Goal: Information Seeking & Learning: Check status

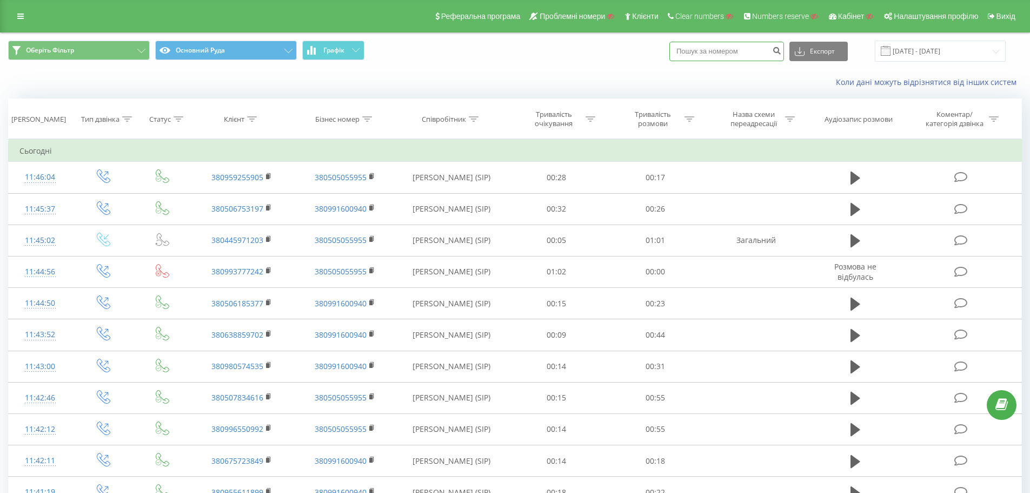
click at [730, 54] on input at bounding box center [727, 51] width 115 height 19
paste input "380689934874"
type input "380689934874"
click at [782, 48] on icon "submit" at bounding box center [776, 49] width 9 height 6
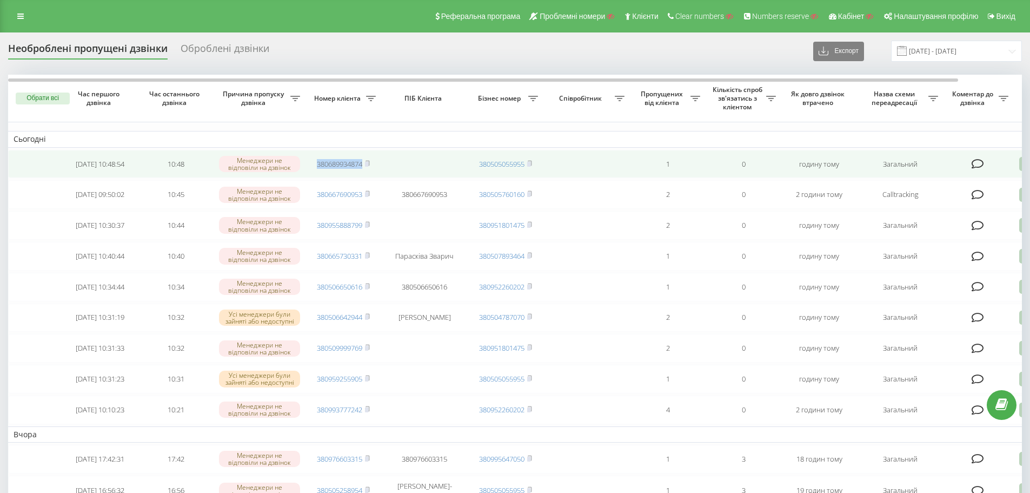
drag, startPoint x: 313, startPoint y: 164, endPoint x: 363, endPoint y: 167, distance: 49.8
click at [363, 167] on td "380689934874" at bounding box center [344, 164] width 76 height 29
copy link "380689934874"
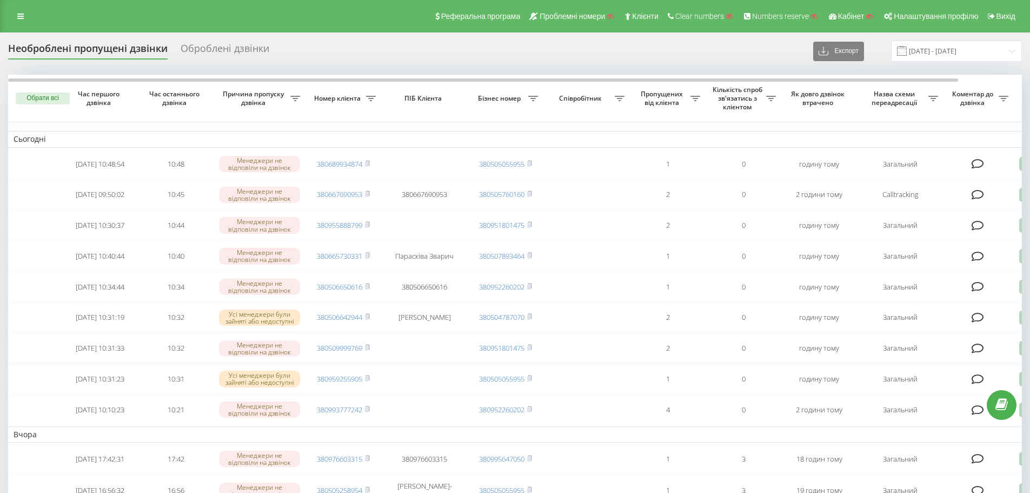
click at [217, 49] on div "Оброблені дзвінки" at bounding box center [225, 51] width 89 height 17
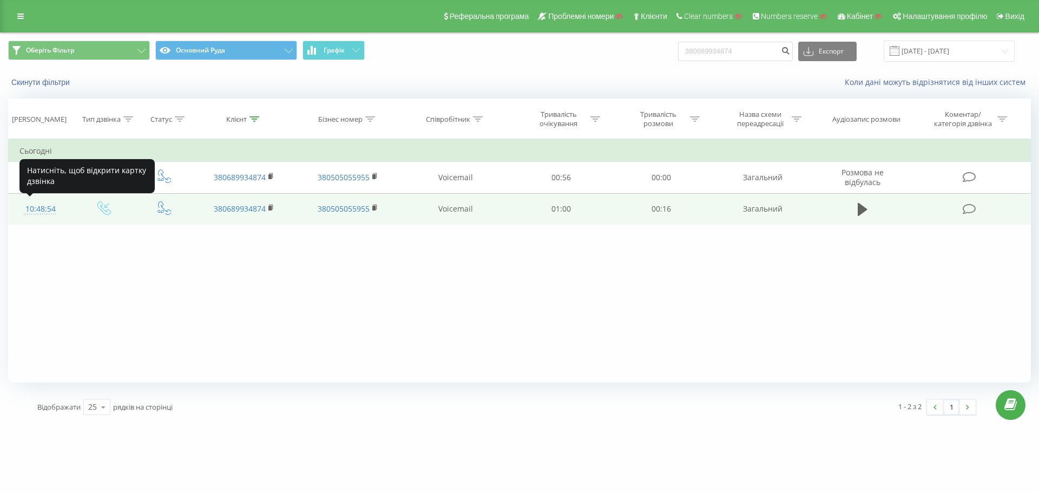
click at [38, 208] on div "10:48:54" at bounding box center [40, 209] width 42 height 21
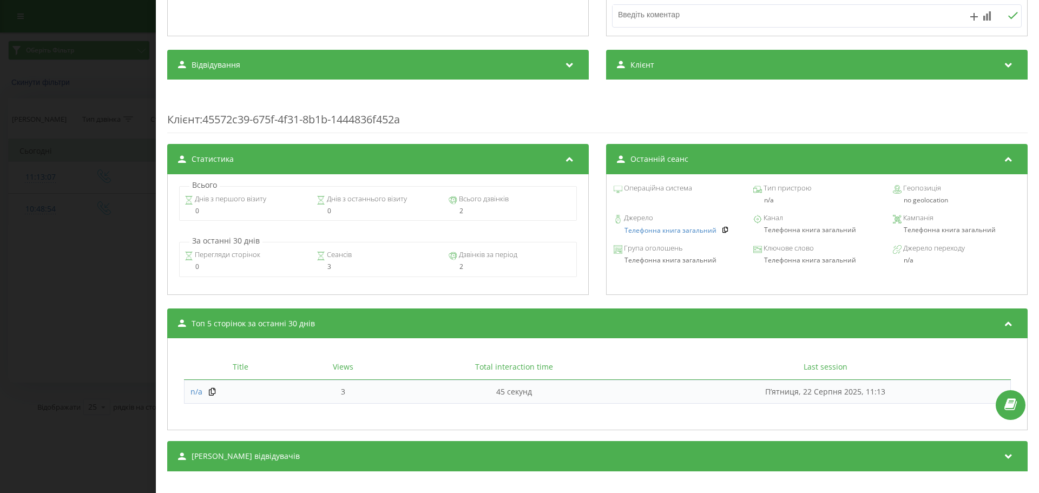
scroll to position [341, 0]
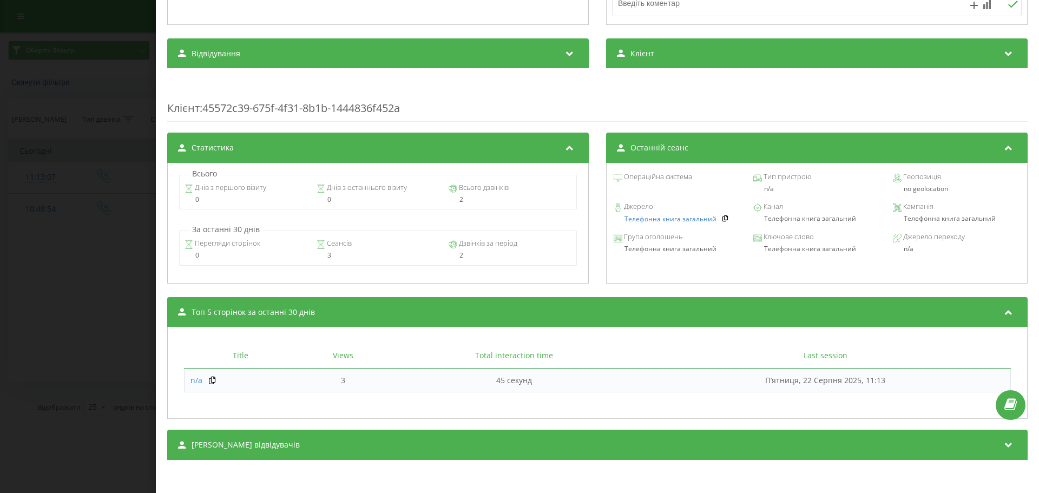
click at [68, 255] on div "Дзвінок : ua5_-1755848934.1915630 1 x - 00:16 00:00 00:00 Транскрипція Для AI-а…" at bounding box center [519, 246] width 1039 height 493
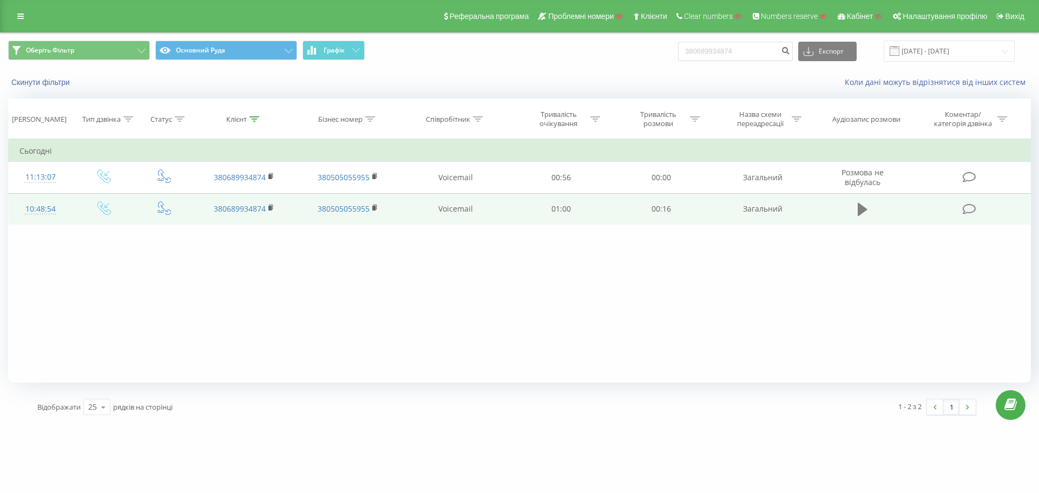
click at [859, 212] on icon at bounding box center [862, 209] width 10 height 13
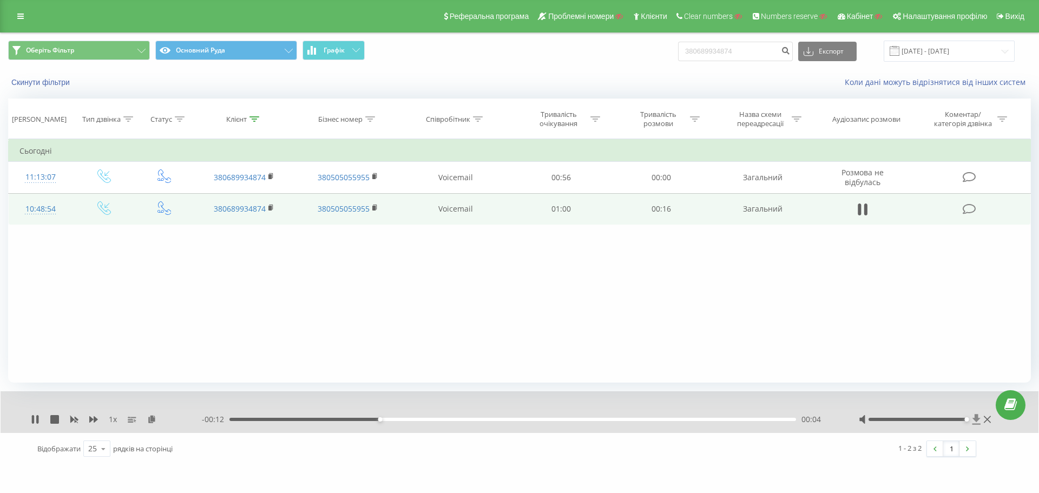
drag, startPoint x: 917, startPoint y: 419, endPoint x: 974, endPoint y: 419, distance: 56.3
click at [974, 419] on div at bounding box center [925, 419] width 135 height 11
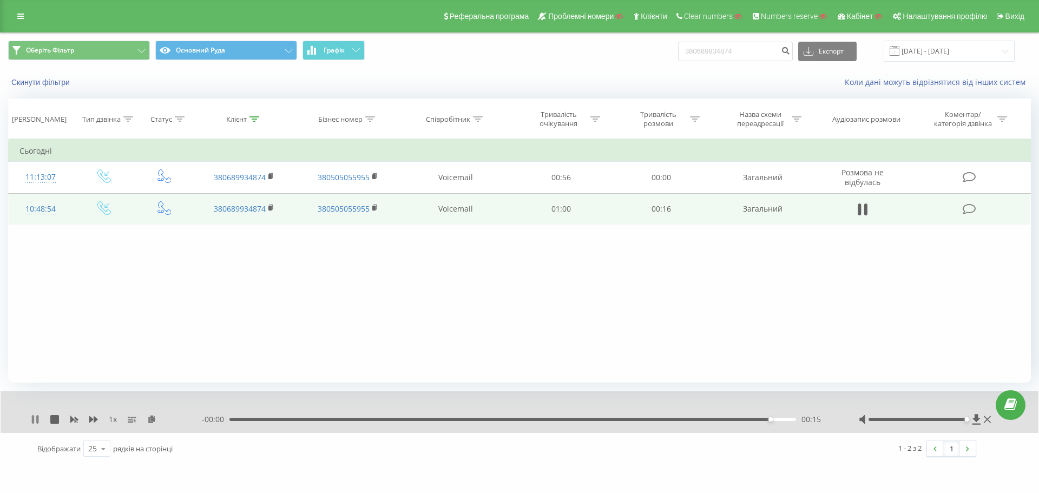
click at [32, 419] on icon at bounding box center [33, 419] width 2 height 9
click at [988, 421] on icon at bounding box center [986, 419] width 7 height 7
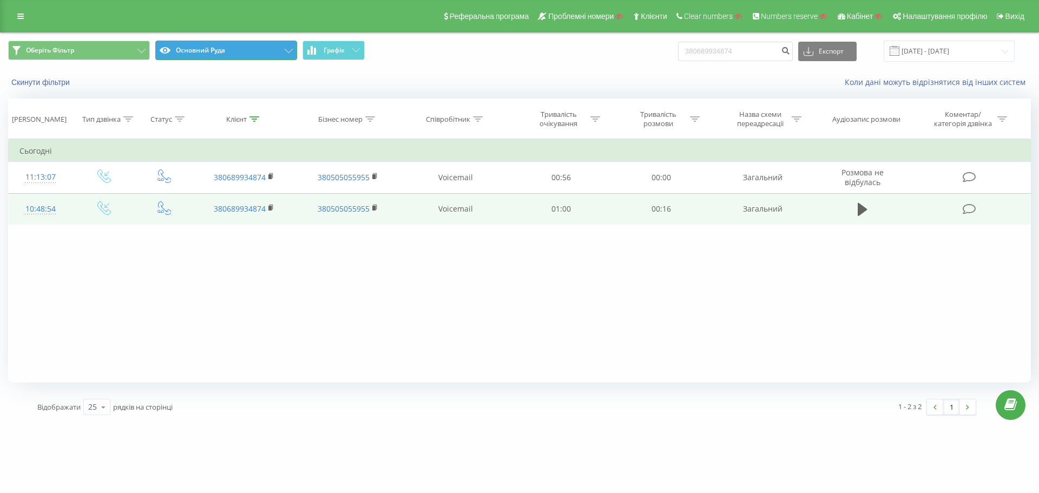
click at [251, 54] on button "Основний Руда" at bounding box center [226, 50] width 142 height 19
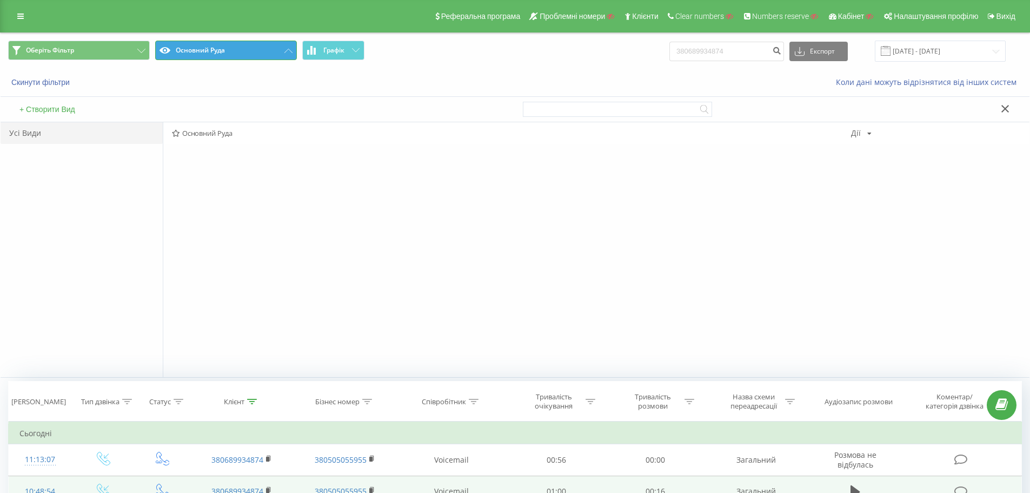
click at [251, 54] on button "Основний Руда" at bounding box center [226, 50] width 142 height 19
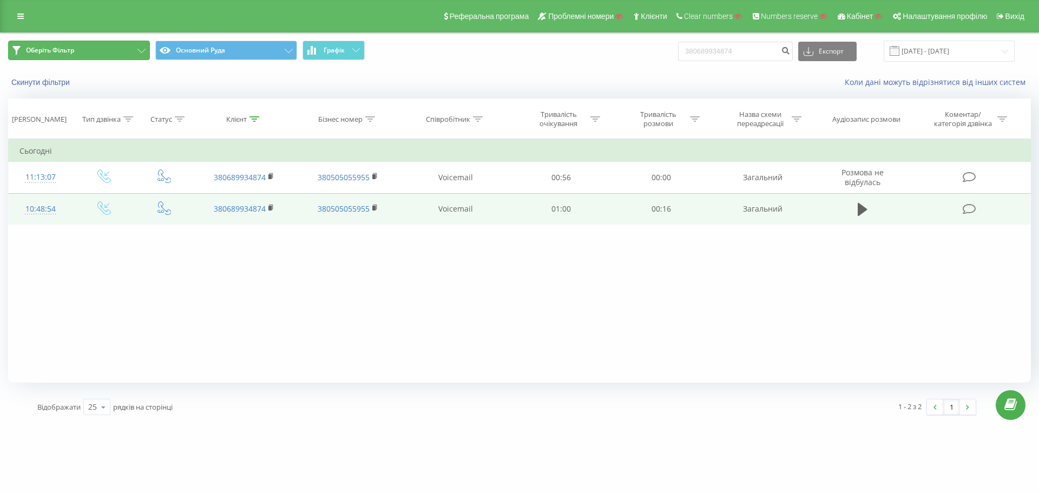
click at [131, 56] on button "Оберіть Фільтр" at bounding box center [79, 50] width 142 height 19
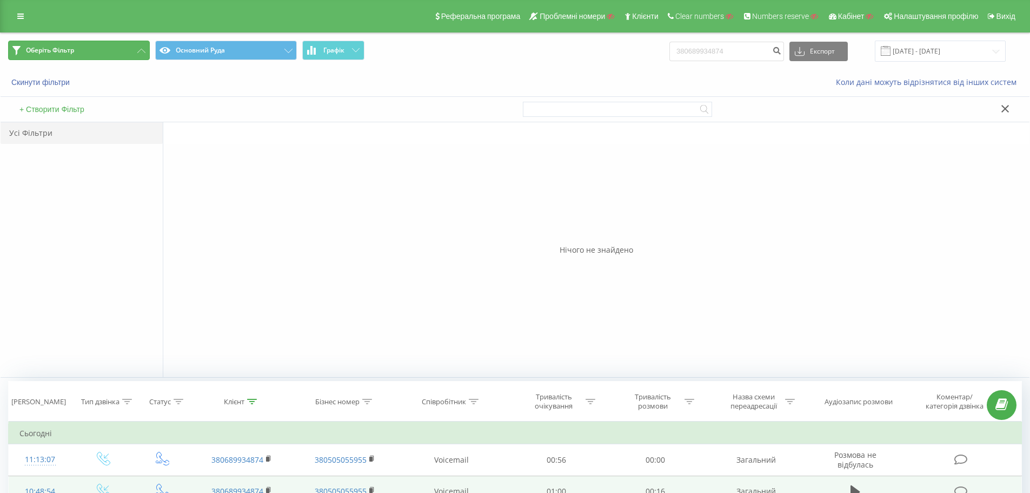
click at [135, 54] on button "Оберіть Фільтр" at bounding box center [79, 50] width 142 height 19
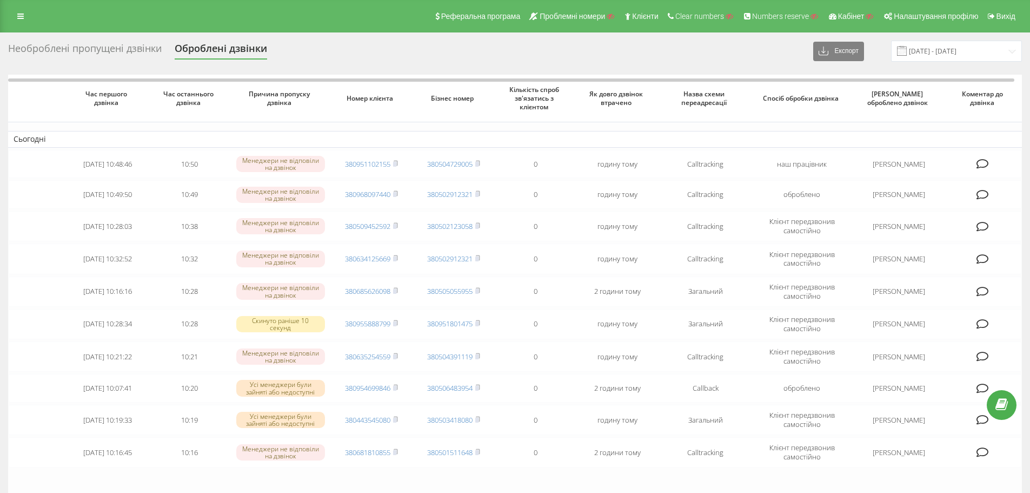
click at [113, 48] on div "Необроблені пропущені дзвінки" at bounding box center [85, 51] width 154 height 17
